Goal: Navigation & Orientation: Find specific page/section

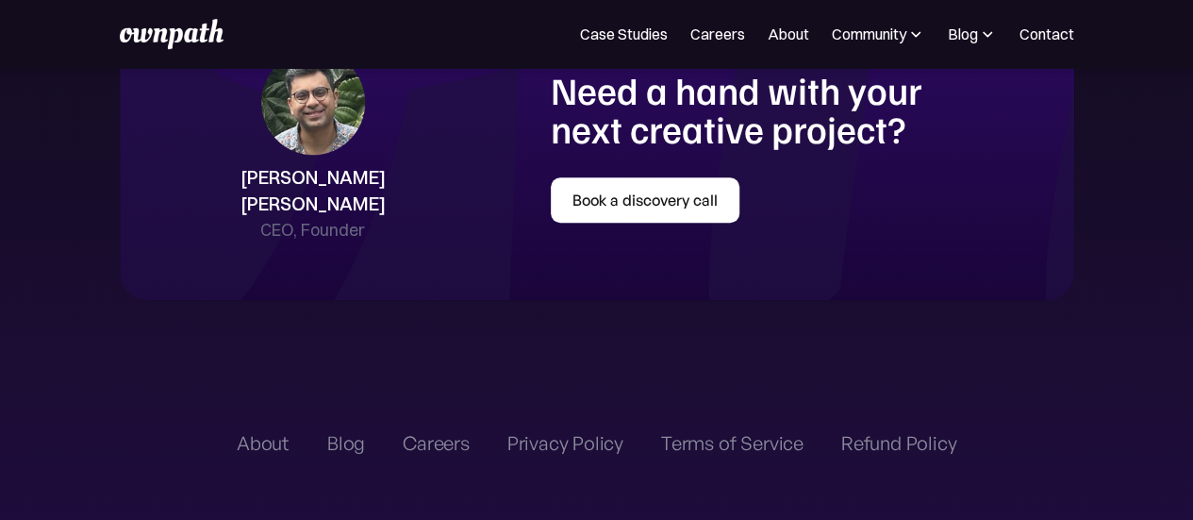
scroll to position [4056, 0]
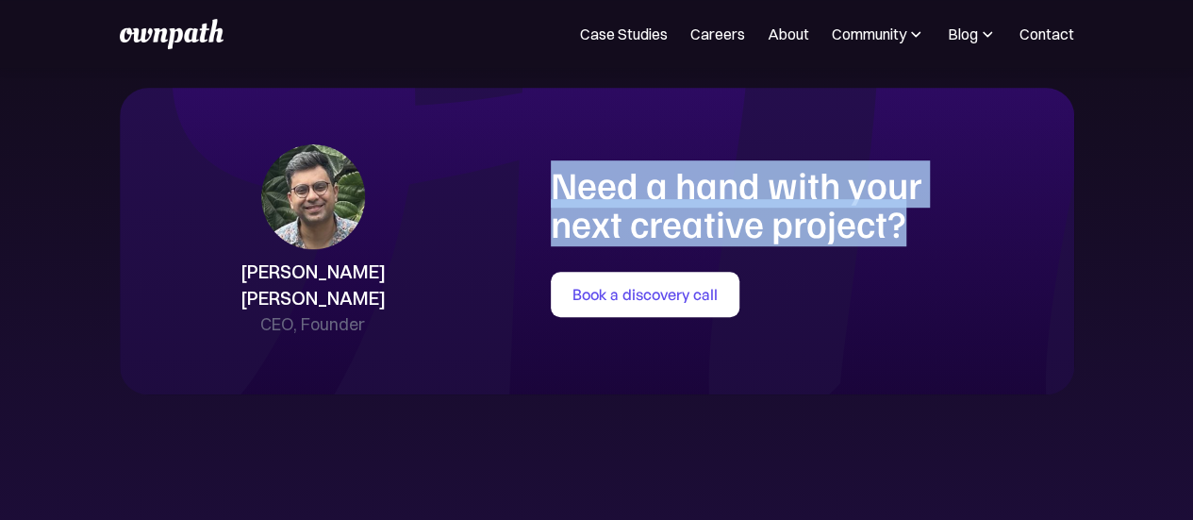
drag, startPoint x: 549, startPoint y: 208, endPoint x: 911, endPoint y: 250, distance: 364.6
click at [911, 250] on div "[PERSON_NAME] [PERSON_NAME] CEO, Founder Need a hand with your next creative pr…" at bounding box center [597, 240] width 917 height 193
click at [906, 242] on h1 "Need a hand with your next creative project?" at bounding box center [803, 203] width 505 height 76
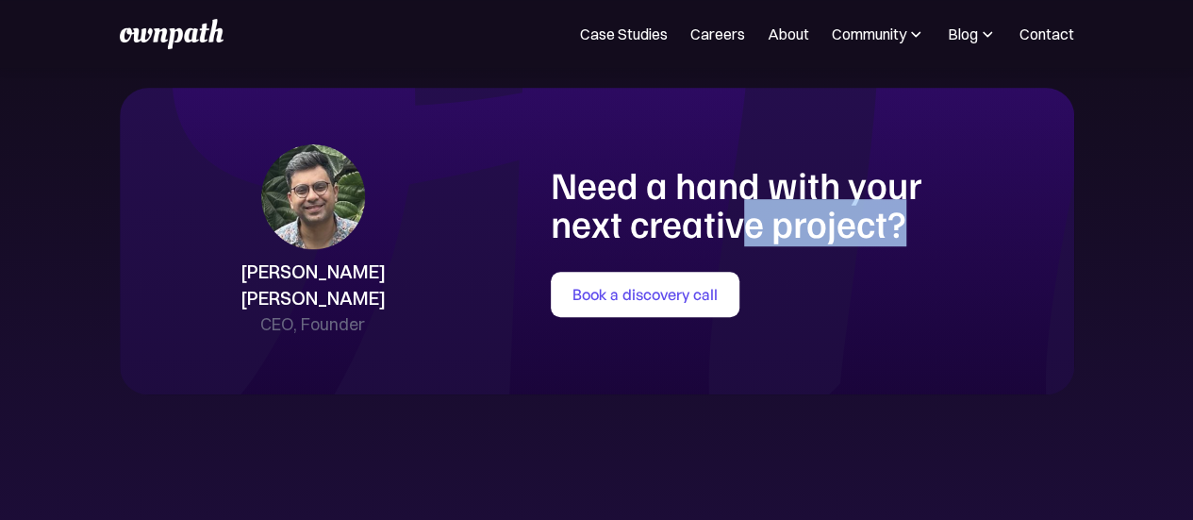
drag, startPoint x: 902, startPoint y: 256, endPoint x: 730, endPoint y: 258, distance: 171.7
click at [730, 242] on h1 "Need a hand with your next creative project?" at bounding box center [803, 203] width 505 height 76
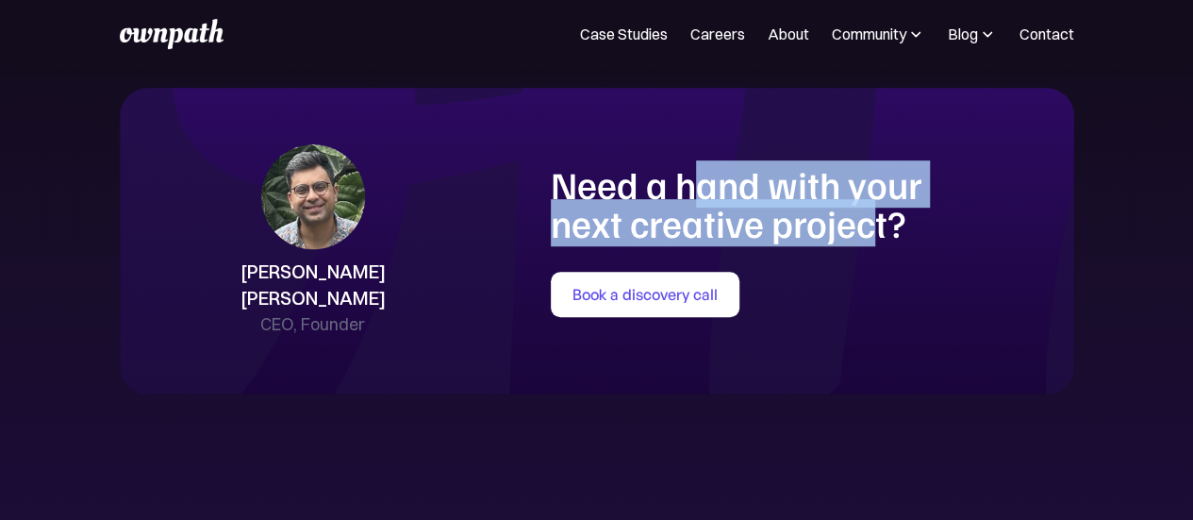
drag, startPoint x: 723, startPoint y: 229, endPoint x: 849, endPoint y: 248, distance: 127.8
click at [849, 242] on h1 "Need a hand with your next creative project?" at bounding box center [803, 203] width 505 height 76
click at [838, 242] on h1 "Need a hand with your next creative project?" at bounding box center [803, 203] width 505 height 76
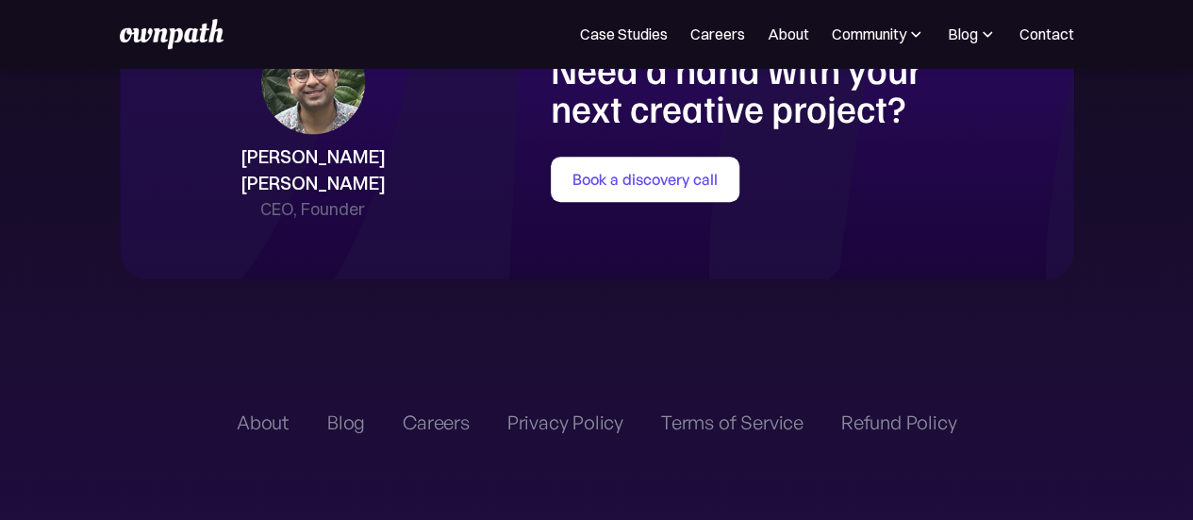
scroll to position [3983, 0]
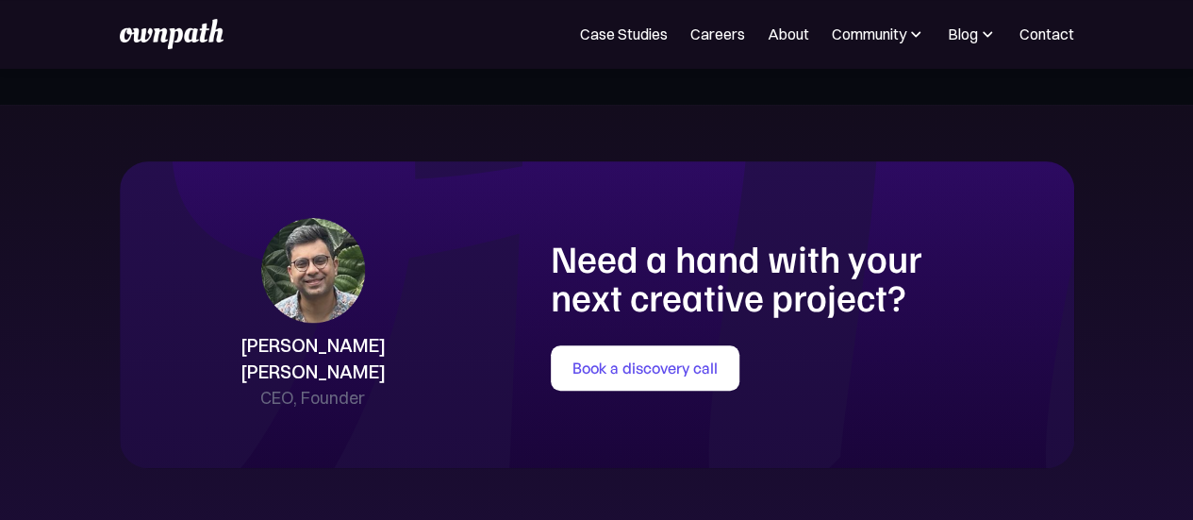
drag, startPoint x: 838, startPoint y: 248, endPoint x: 725, endPoint y: 271, distance: 115.4
click at [755, 244] on div "[PERSON_NAME] [PERSON_NAME] CEO, Founder Need a hand with your next creative pr…" at bounding box center [597, 314] width 955 height 307
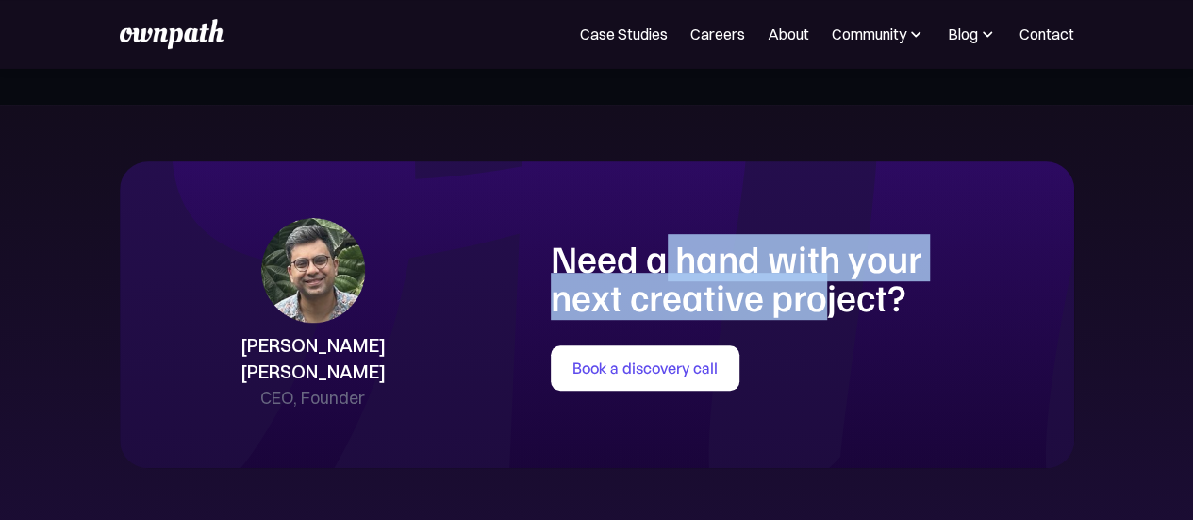
drag, startPoint x: 665, startPoint y: 307, endPoint x: 803, endPoint y: 325, distance: 139.0
click at [803, 315] on h1 "Need a hand with your next creative project?" at bounding box center [803, 277] width 505 height 76
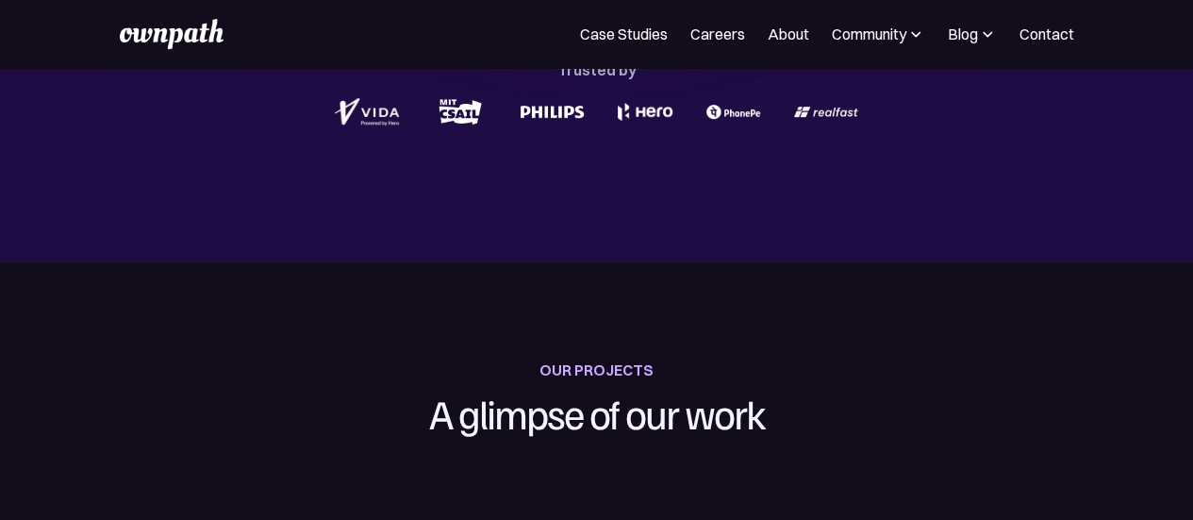
scroll to position [849, 0]
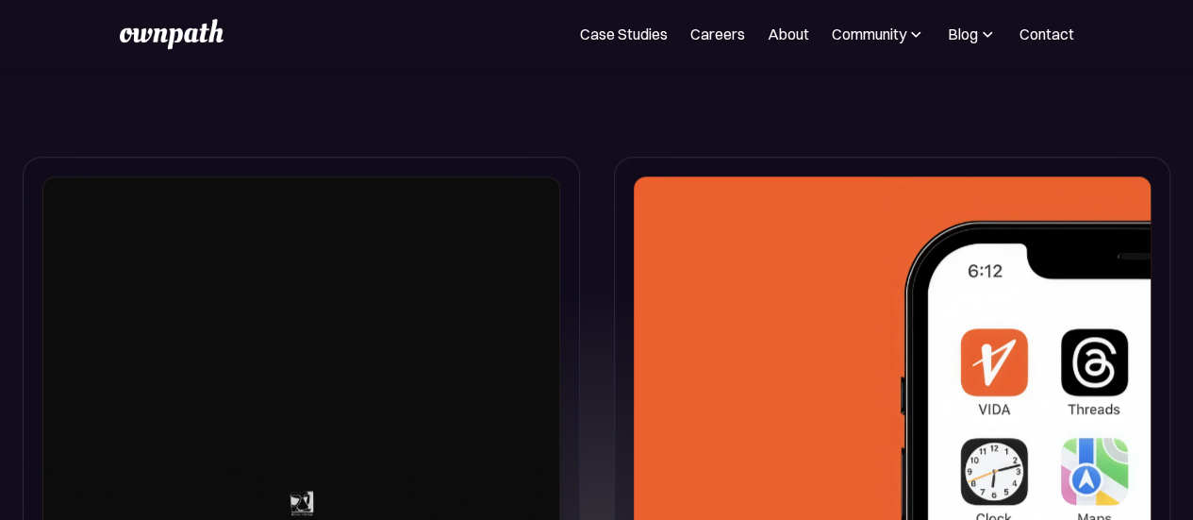
click at [649, 508] on div at bounding box center [892, 357] width 517 height 363
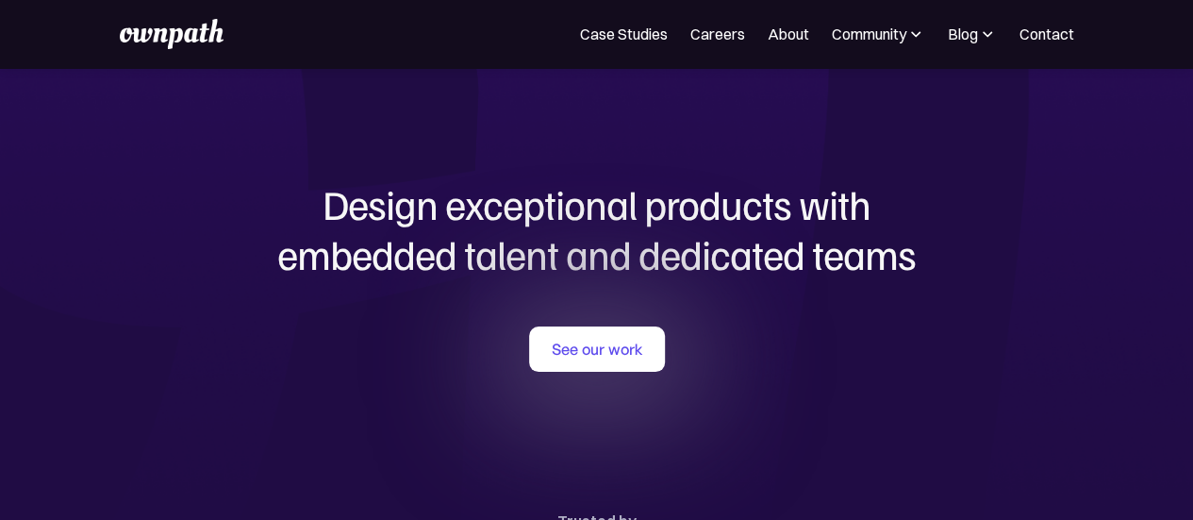
scroll to position [0, 0]
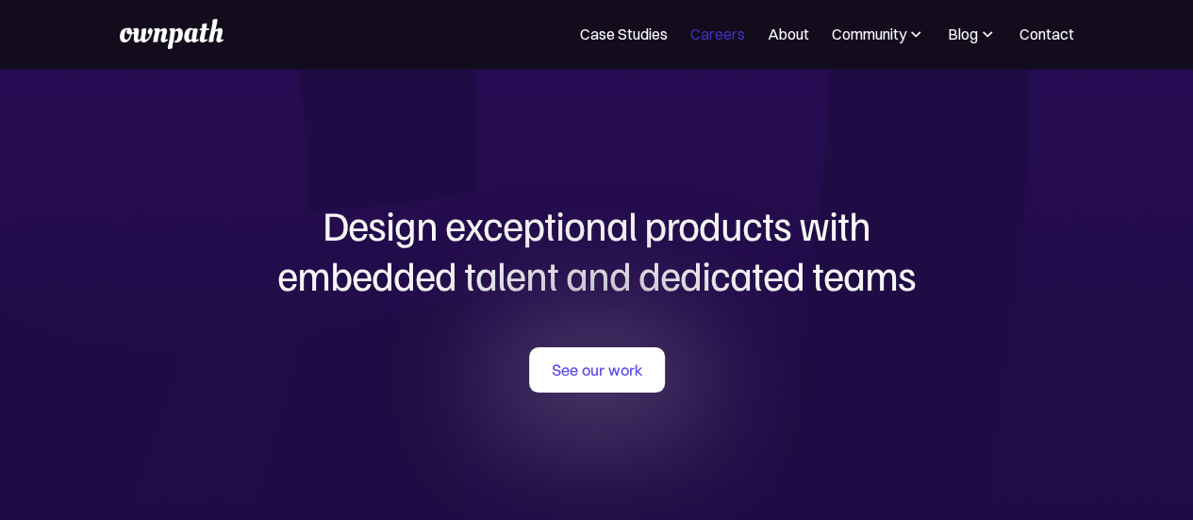
click at [740, 35] on link "Careers" at bounding box center [718, 34] width 55 height 23
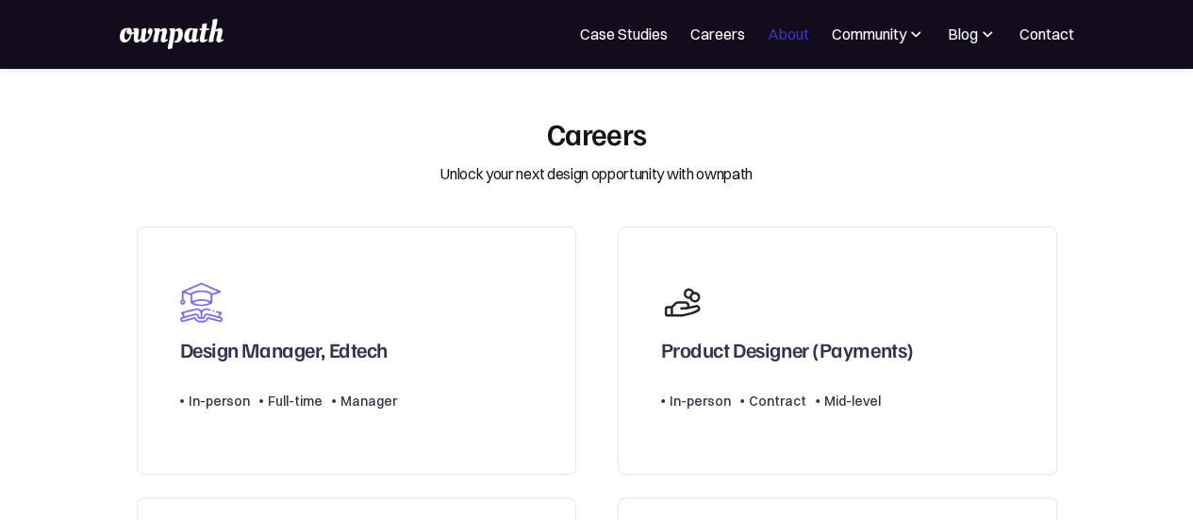
click at [785, 25] on link "About" at bounding box center [789, 34] width 42 height 23
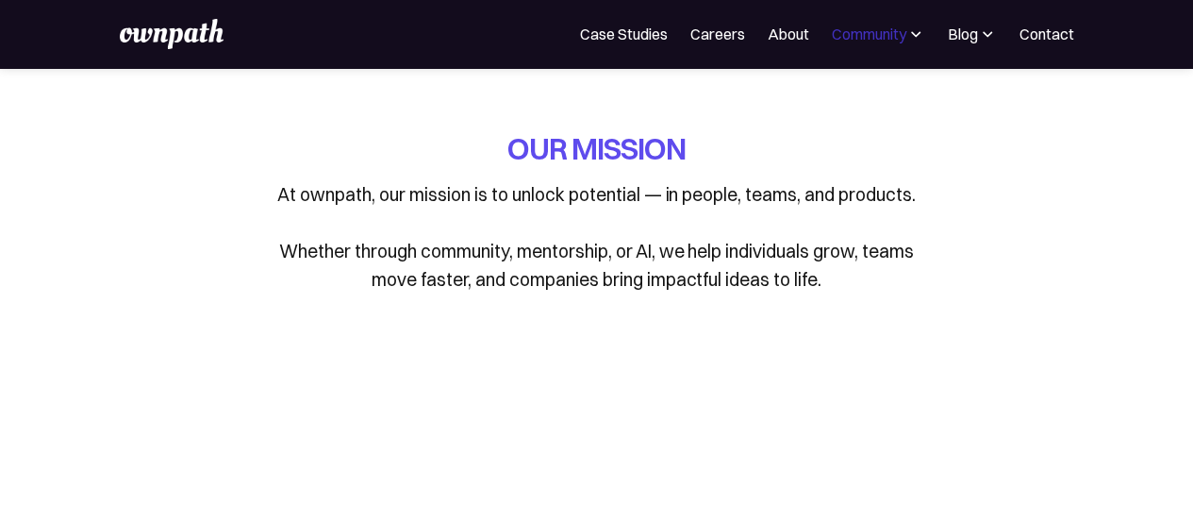
click at [843, 25] on div "Community" at bounding box center [869, 34] width 75 height 23
click at [853, 41] on div "Community" at bounding box center [869, 34] width 75 height 23
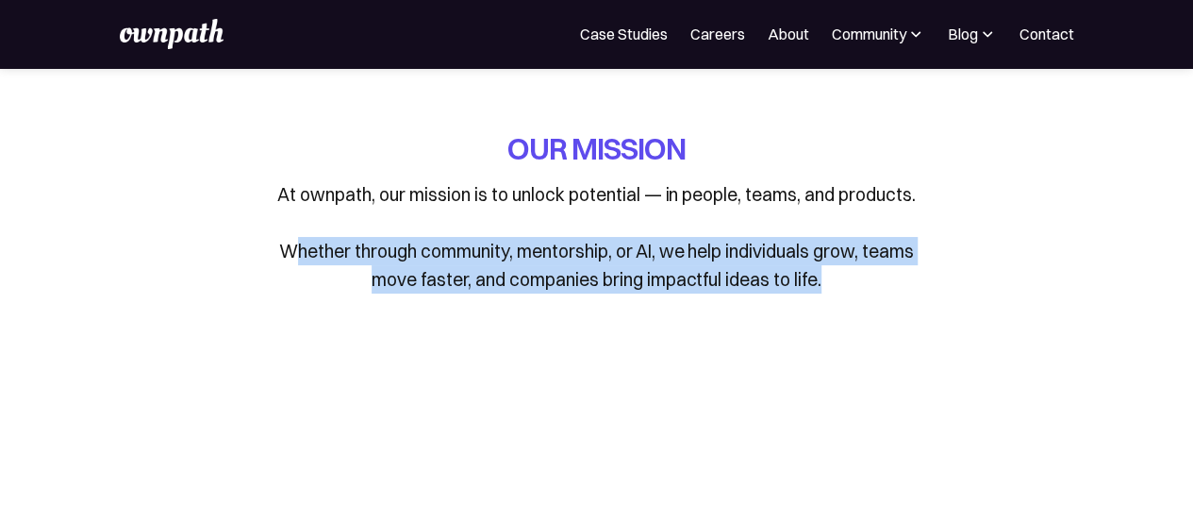
drag, startPoint x: 287, startPoint y: 258, endPoint x: 834, endPoint y: 271, distance: 547.3
click at [834, 271] on p "At ownpath, our mission is to unlock potential — in people, teams, and products…" at bounding box center [597, 236] width 660 height 113
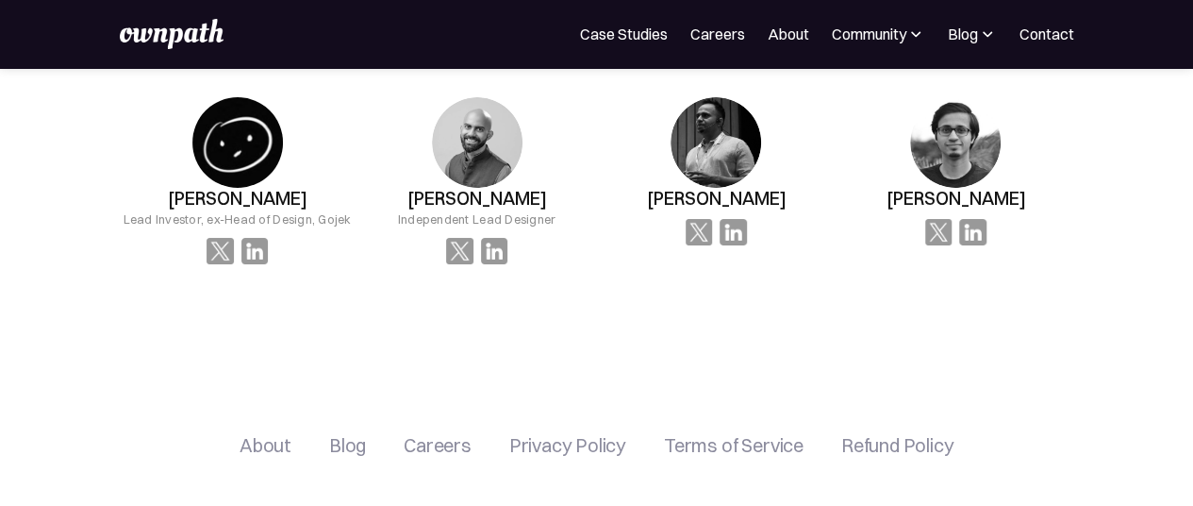
scroll to position [3786, 0]
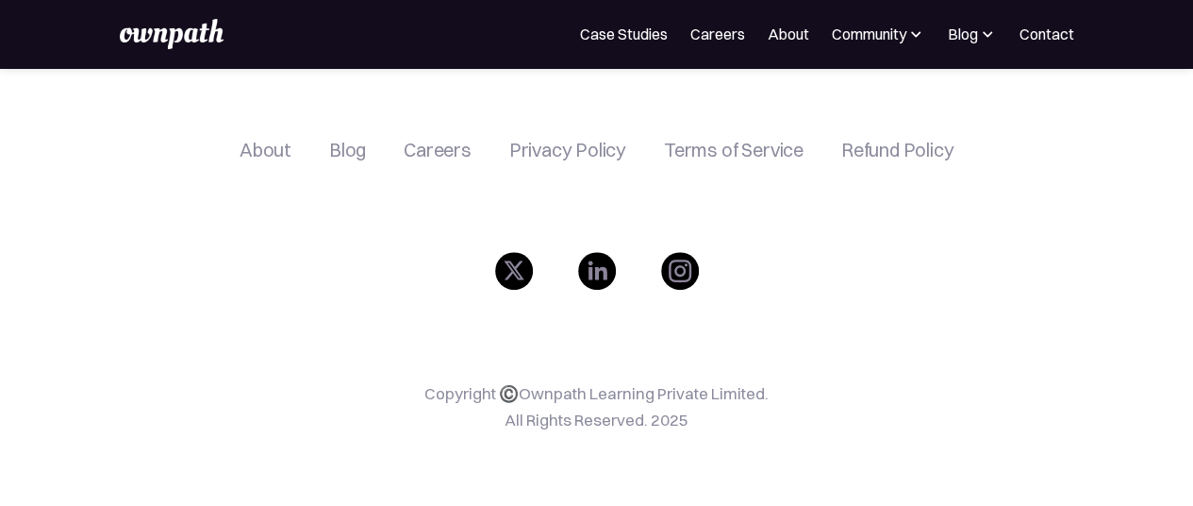
click at [594, 270] on img at bounding box center [597, 271] width 38 height 38
